Goal: Navigation & Orientation: Go to known website

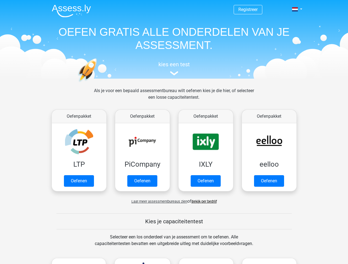
click at [292, 12] on span at bounding box center [295, 9] width 6 height 4
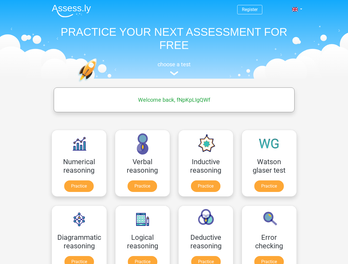
click at [295, 9] on span at bounding box center [295, 9] width 6 height 4
